Goal: Information Seeking & Learning: Check status

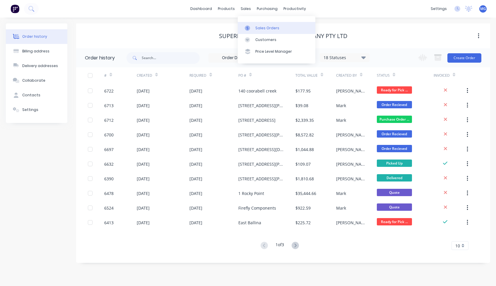
click at [263, 26] on div "Sales Orders" at bounding box center [267, 27] width 24 height 5
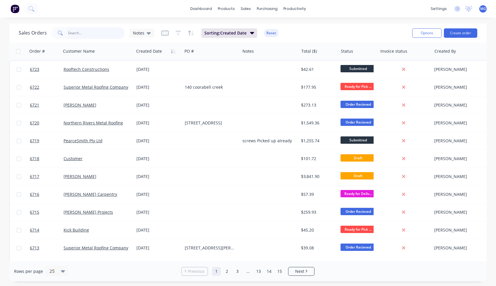
click at [76, 33] on input "text" at bounding box center [96, 33] width 57 height 12
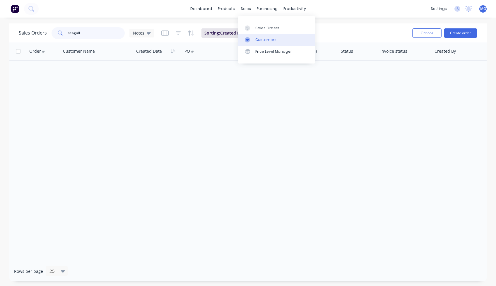
type input "seagull"
click at [265, 41] on div "Customers" at bounding box center [265, 39] width 21 height 5
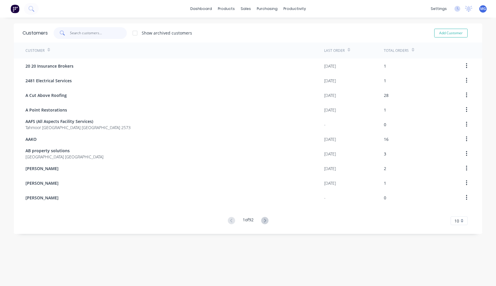
click at [87, 31] on input "text" at bounding box center [98, 33] width 57 height 12
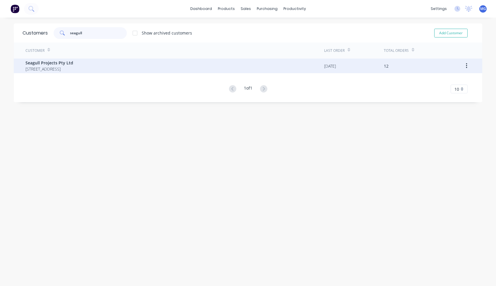
type input "seagull"
click at [45, 66] on span "Seagull Projects Pty Ltd" at bounding box center [49, 63] width 48 height 6
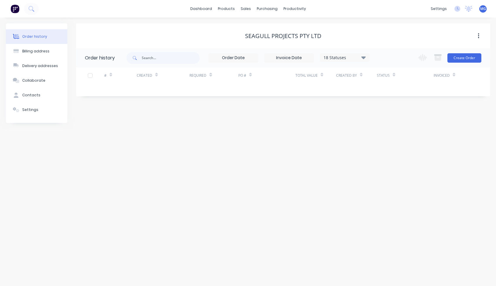
click at [364, 58] on icon at bounding box center [363, 57] width 4 height 3
click at [393, 137] on label at bounding box center [393, 137] width 0 height 0
click at [393, 139] on input "checkbox" at bounding box center [395, 140] width 5 height 6
checkbox input "true"
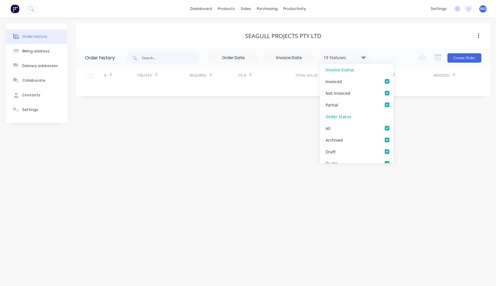
click at [417, 129] on div "Order history Billing address Delivery addresses Collaborate Contacts Settings …" at bounding box center [248, 152] width 496 height 269
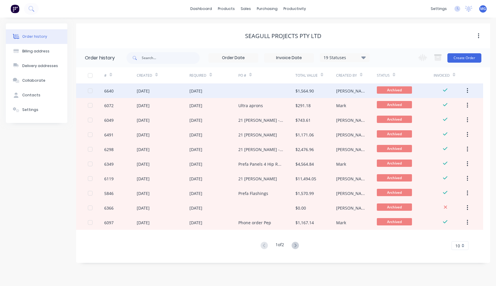
click at [219, 91] on div "[DATE]" at bounding box center [213, 90] width 49 height 15
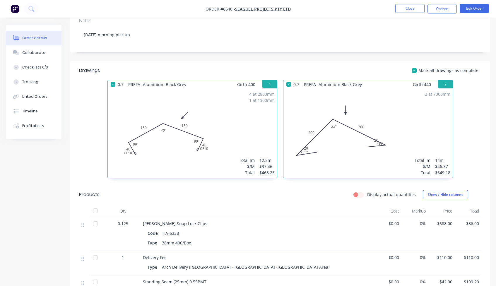
scroll to position [105, 0]
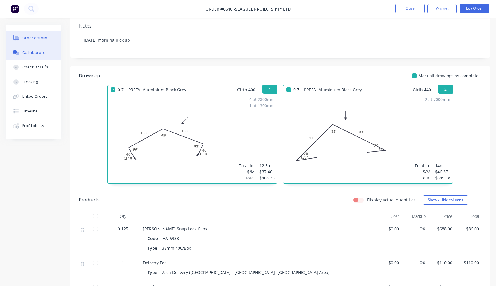
click at [29, 54] on div "Collaborate" at bounding box center [33, 52] width 23 height 5
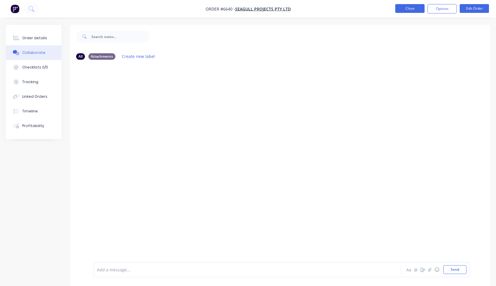
click at [408, 8] on button "Close" at bounding box center [409, 8] width 29 height 9
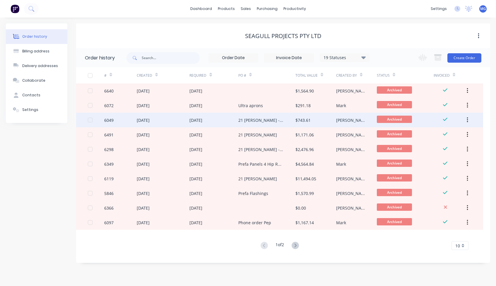
click at [249, 119] on div "21 [PERSON_NAME] -Prefa" at bounding box center [260, 120] width 45 height 6
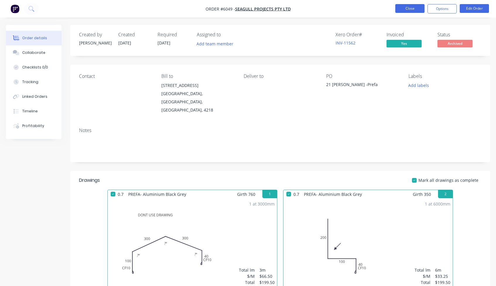
click at [408, 6] on button "Close" at bounding box center [409, 8] width 29 height 9
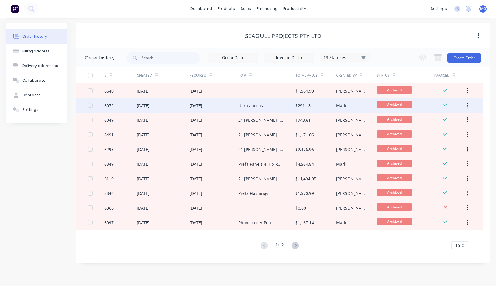
click at [263, 107] on div "Ultra aprons" at bounding box center [266, 105] width 57 height 15
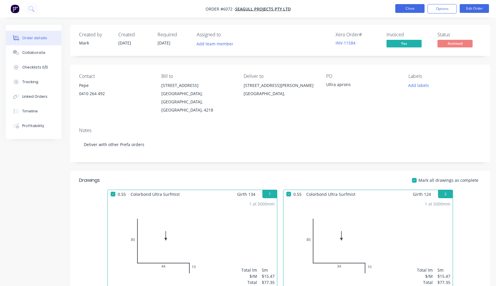
click at [415, 8] on button "Close" at bounding box center [409, 8] width 29 height 9
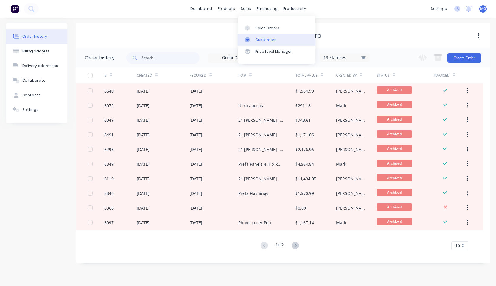
click at [257, 37] on div "Customers" at bounding box center [265, 39] width 21 height 5
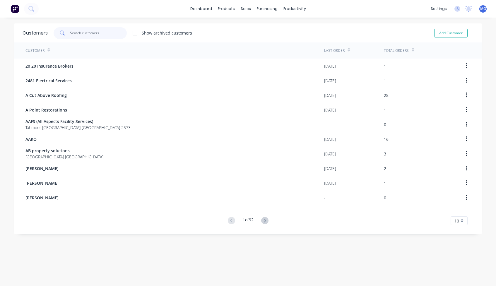
click at [79, 35] on input "text" at bounding box center [98, 33] width 57 height 12
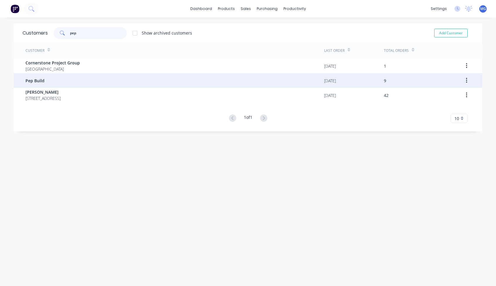
type input "pep"
click at [40, 78] on span "Pep Build" at bounding box center [34, 81] width 19 height 6
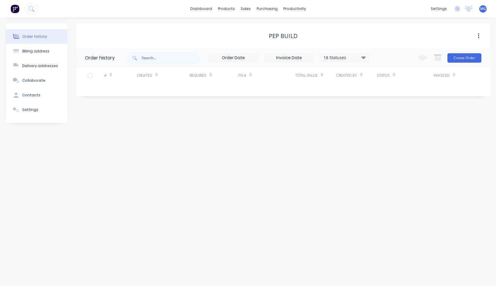
click at [361, 60] on div "18 Statuses" at bounding box center [344, 57] width 49 height 6
click at [393, 137] on label at bounding box center [393, 137] width 0 height 0
click at [393, 141] on input "checkbox" at bounding box center [395, 140] width 5 height 6
checkbox input "true"
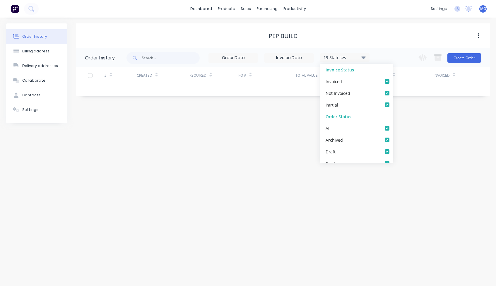
click at [414, 138] on div "Order history Billing address Delivery addresses Collaborate Contacts Settings …" at bounding box center [248, 152] width 496 height 269
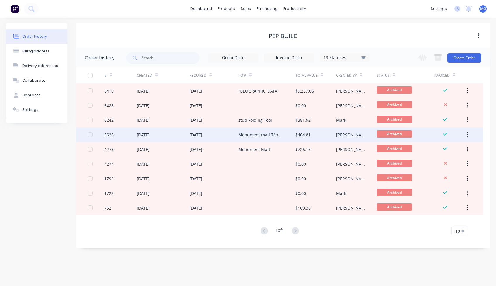
click at [225, 136] on div "[DATE]" at bounding box center [213, 134] width 49 height 15
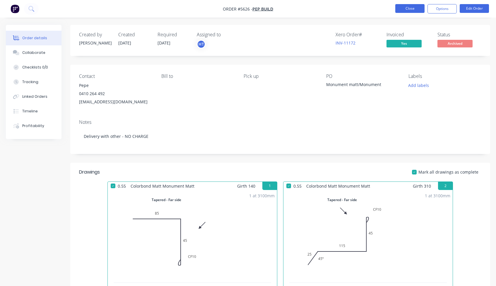
click at [413, 8] on button "Close" at bounding box center [409, 8] width 29 height 9
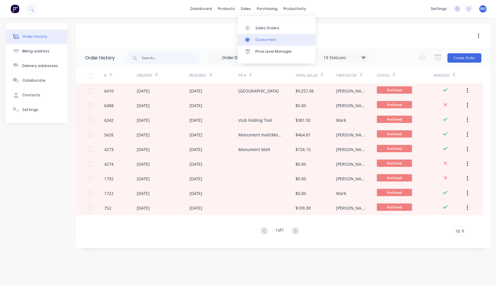
click at [261, 39] on div "Customers" at bounding box center [265, 39] width 21 height 5
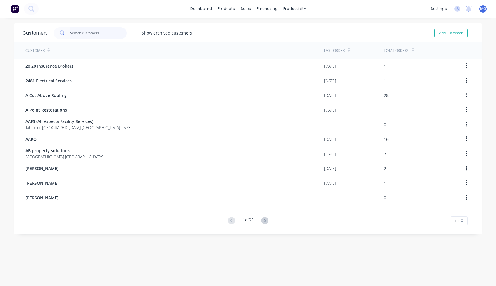
click at [98, 34] on input "text" at bounding box center [98, 33] width 57 height 12
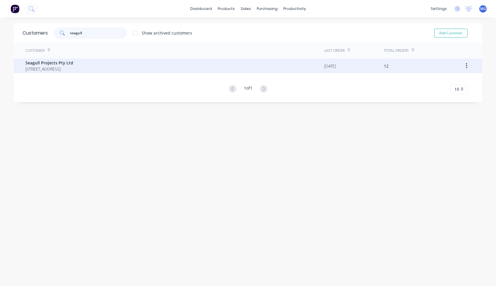
type input "seagull"
click at [58, 61] on span "Seagull Projects Pty Ltd" at bounding box center [49, 63] width 48 height 6
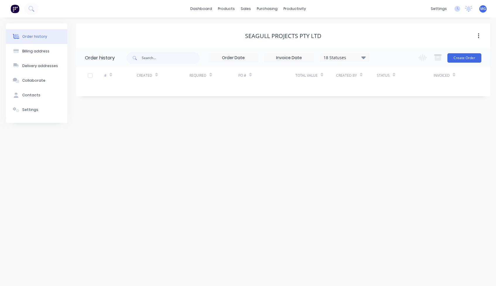
click at [365, 58] on icon at bounding box center [363, 57] width 4 height 7
click at [393, 137] on label at bounding box center [393, 137] width 0 height 0
click at [393, 141] on input "checkbox" at bounding box center [395, 140] width 5 height 6
checkbox input "true"
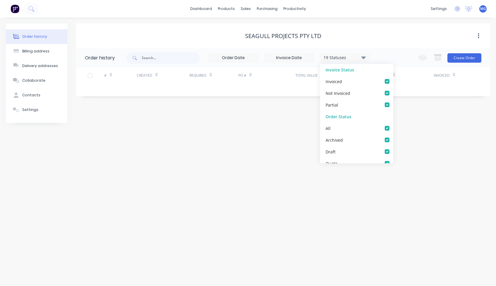
click at [250, 135] on div "Order history Billing address Delivery addresses Collaborate Contacts Settings …" at bounding box center [248, 152] width 496 height 269
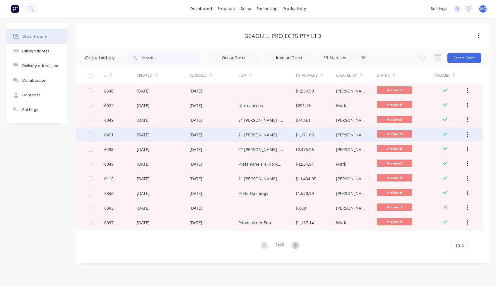
click at [249, 135] on div "21 [PERSON_NAME]" at bounding box center [257, 135] width 39 height 6
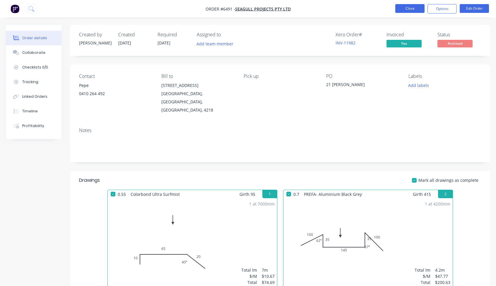
click at [409, 6] on button "Close" at bounding box center [409, 8] width 29 height 9
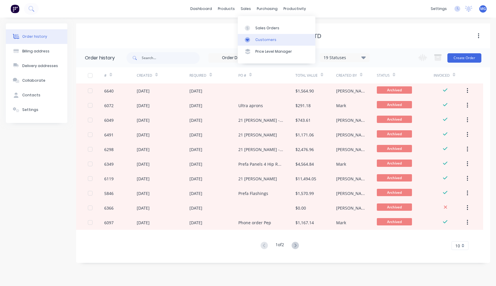
click at [259, 39] on div "Customers" at bounding box center [265, 39] width 21 height 5
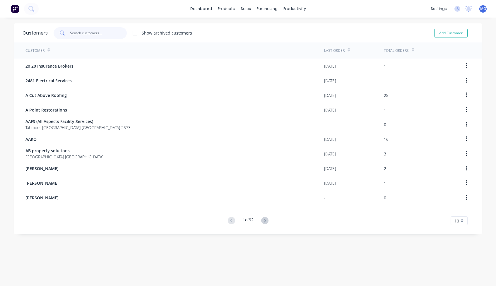
click at [89, 30] on input "text" at bounding box center [98, 33] width 57 height 12
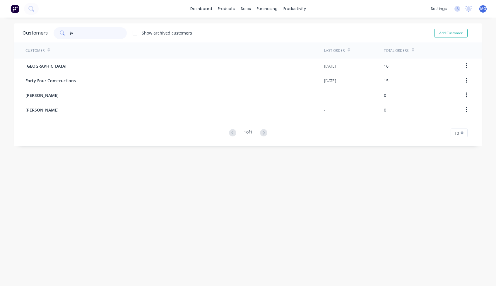
type input "j"
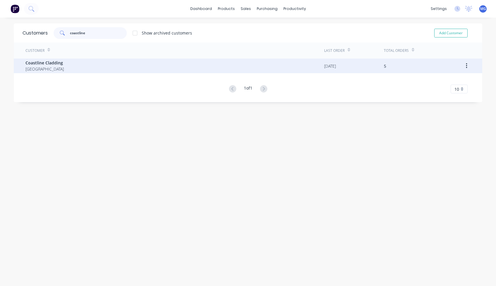
type input "coastline"
click at [97, 64] on div "Coastline Cladding [GEOGRAPHIC_DATA]" at bounding box center [174, 66] width 299 height 15
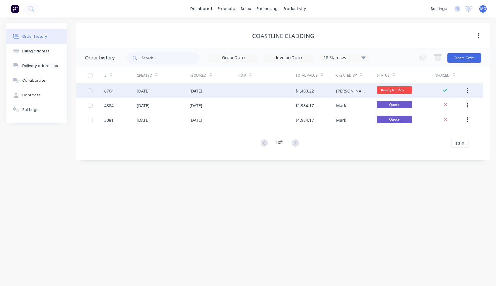
click at [266, 90] on div at bounding box center [266, 90] width 57 height 15
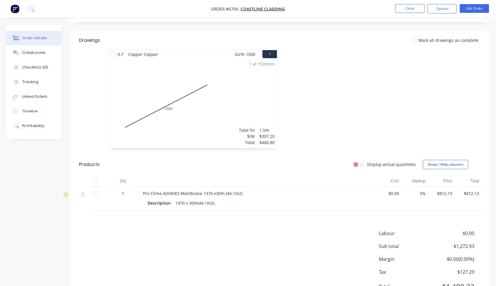
scroll to position [132, 0]
